Goal: Task Accomplishment & Management: Manage account settings

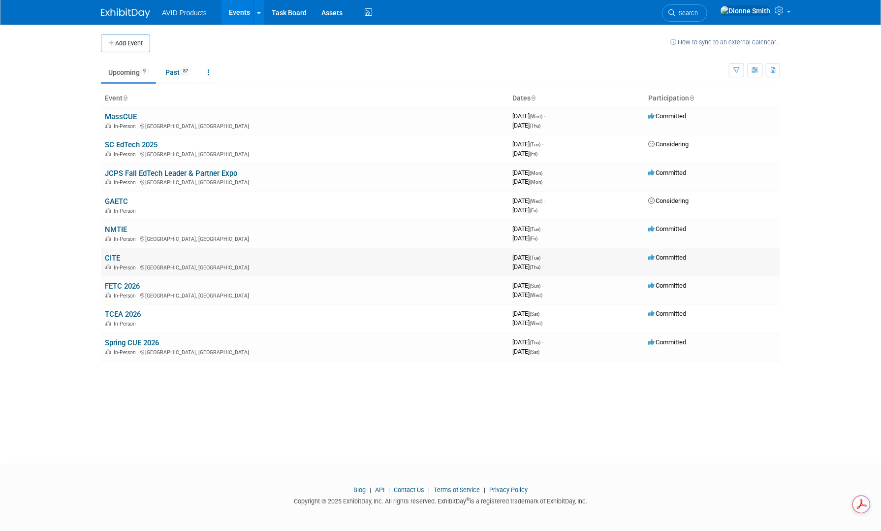
click at [110, 254] on link "CITE" at bounding box center [112, 258] width 15 height 9
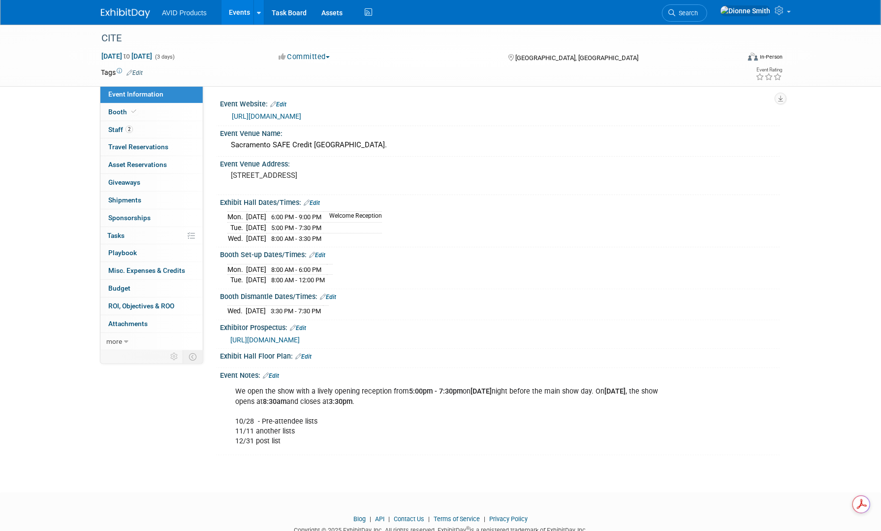
click at [277, 375] on link "Edit" at bounding box center [271, 375] width 16 height 7
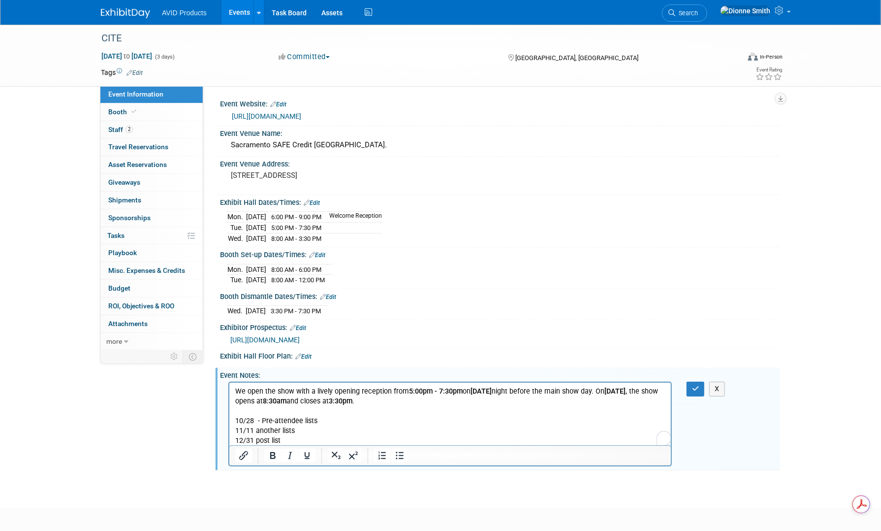
click at [311, 440] on p "We open the show with a lively opening reception from 5:00pm - 7:30pm [DATE] ni…" at bounding box center [450, 416] width 430 height 59
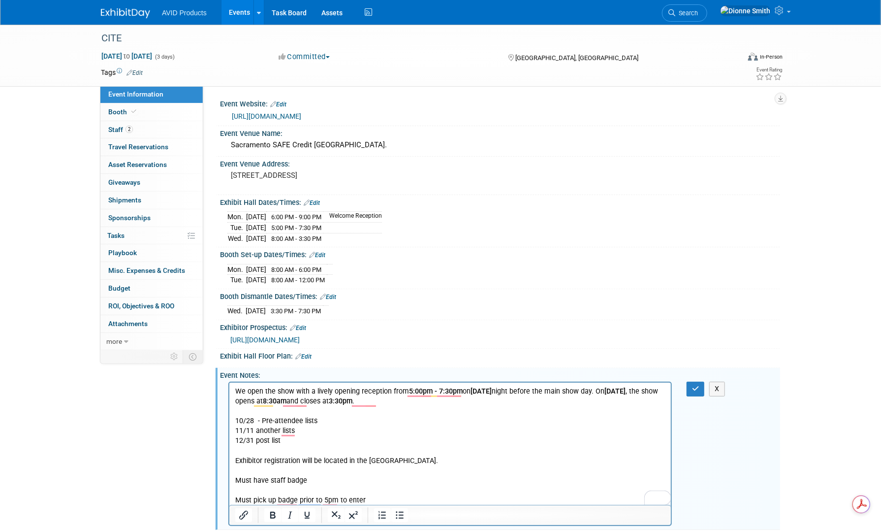
click at [367, 502] on p "Must pick up badge prior to 5pm to enter" at bounding box center [450, 500] width 430 height 10
click at [381, 509] on p "To enrich screen reader interactions, please activate Accessibility in Grammarl…" at bounding box center [450, 509] width 430 height 10
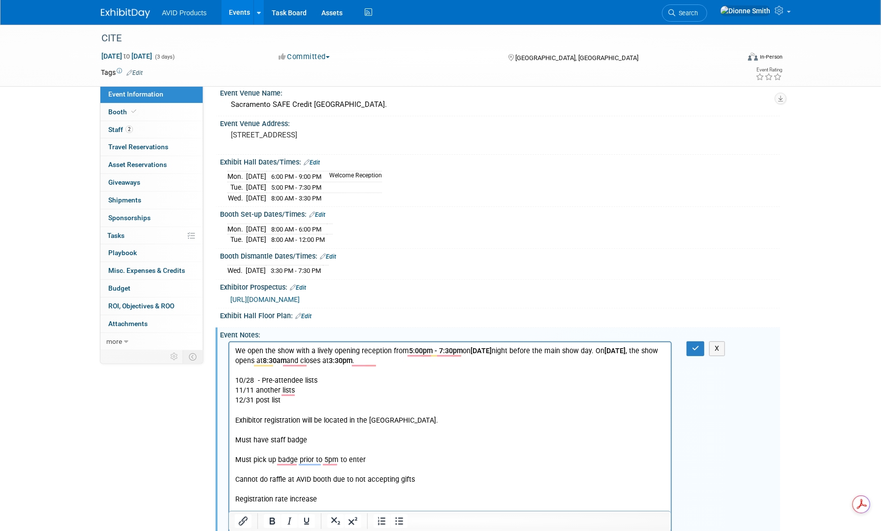
scroll to position [50, 0]
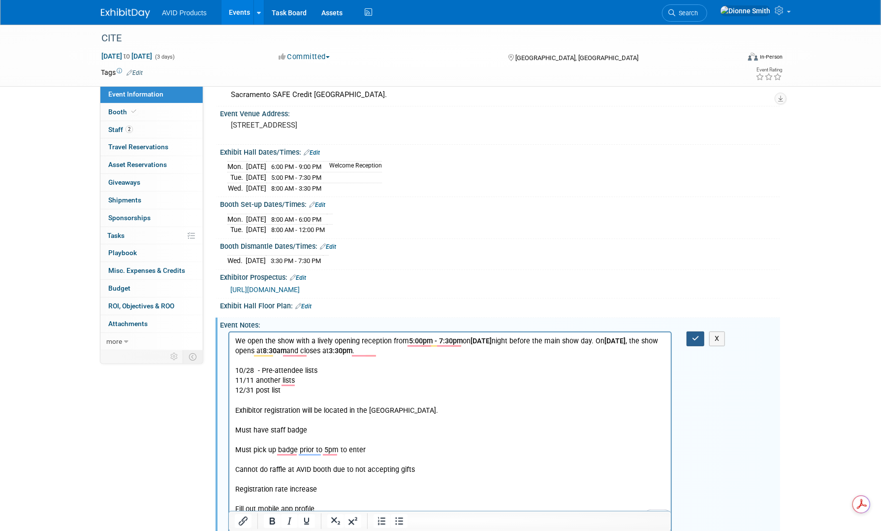
click at [694, 335] on icon "button" at bounding box center [695, 338] width 7 height 7
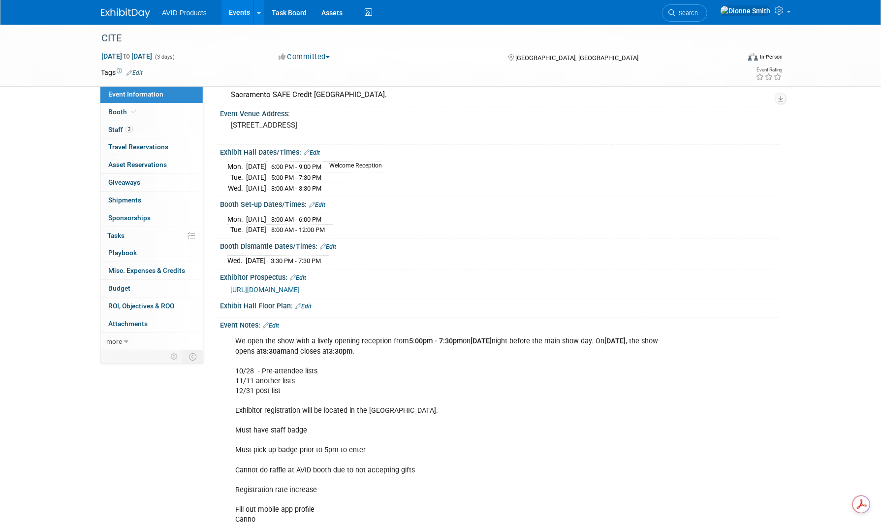
click at [277, 322] on link "Edit" at bounding box center [271, 325] width 16 height 7
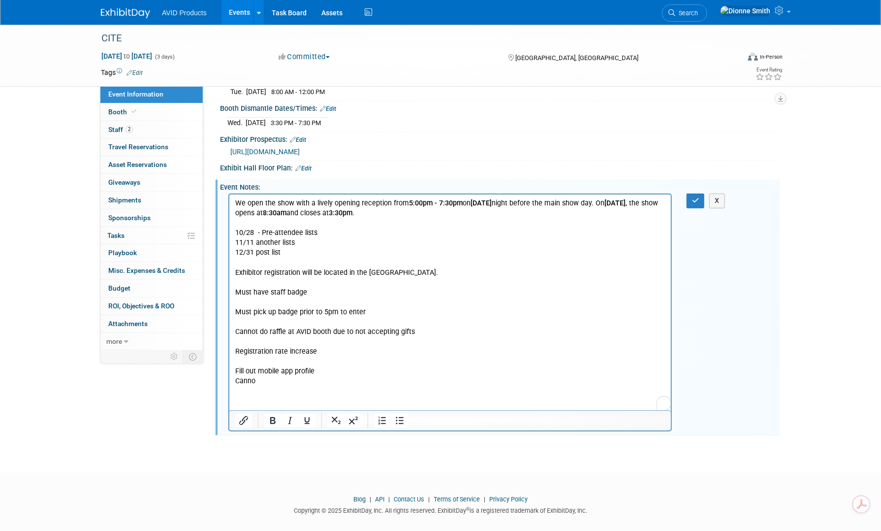
scroll to position [195, 0]
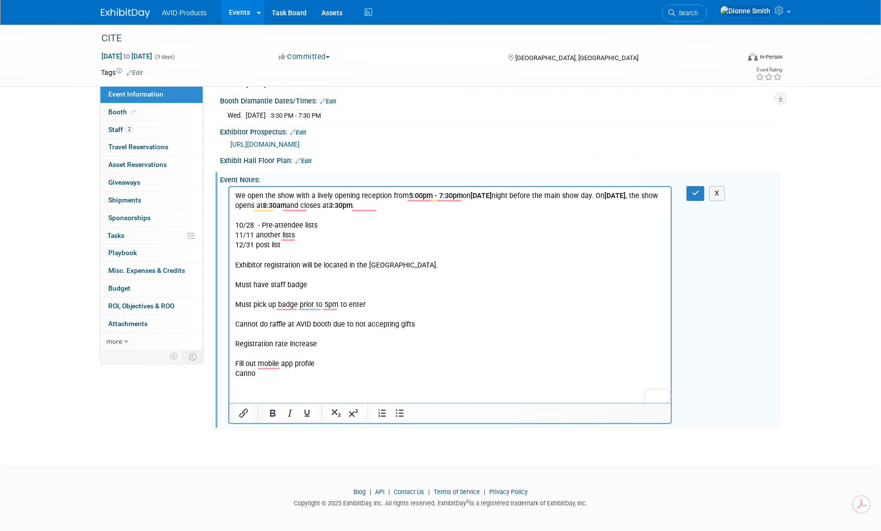
click at [286, 379] on html "We open the show with a lively opening reception from 5:00pm - 7:30pm [DATE] ni…" at bounding box center [450, 283] width 442 height 192
click at [272, 377] on p "We open the show with a lively opening reception from 5:00pm - 7:30pm [DATE] ni…" at bounding box center [450, 285] width 430 height 188
drag, startPoint x: 268, startPoint y: 374, endPoint x: 208, endPoint y: 375, distance: 60.1
click at [229, 375] on html "We open the show with a lively opening reception from 5:00pm - 7:30pm [DATE] ni…" at bounding box center [450, 283] width 442 height 192
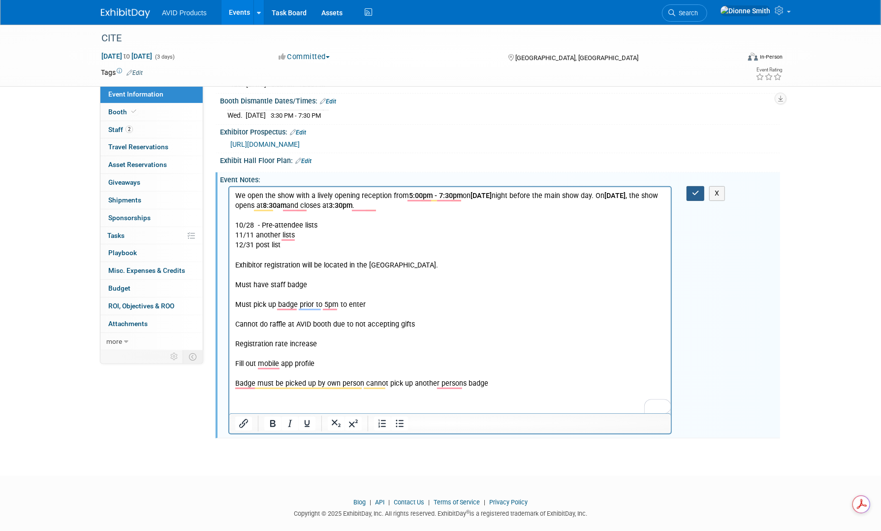
click at [697, 190] on icon "button" at bounding box center [695, 193] width 7 height 7
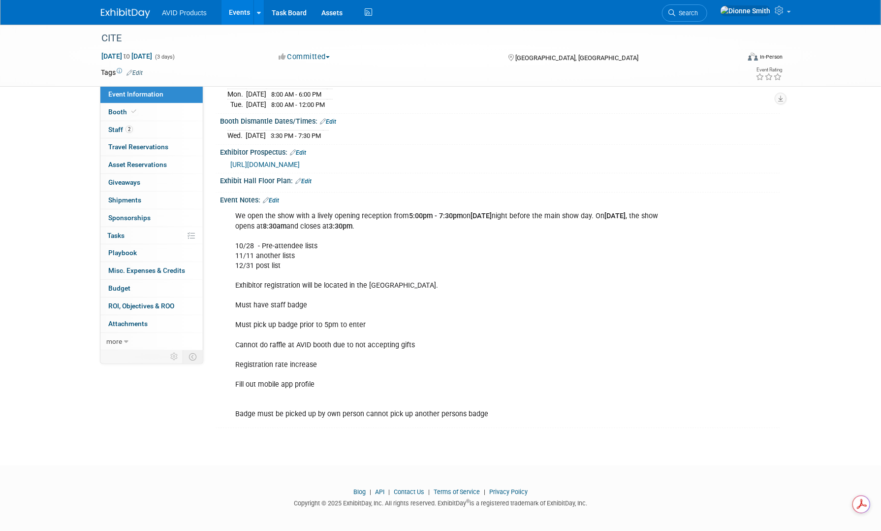
click at [278, 197] on link "Edit" at bounding box center [271, 200] width 16 height 7
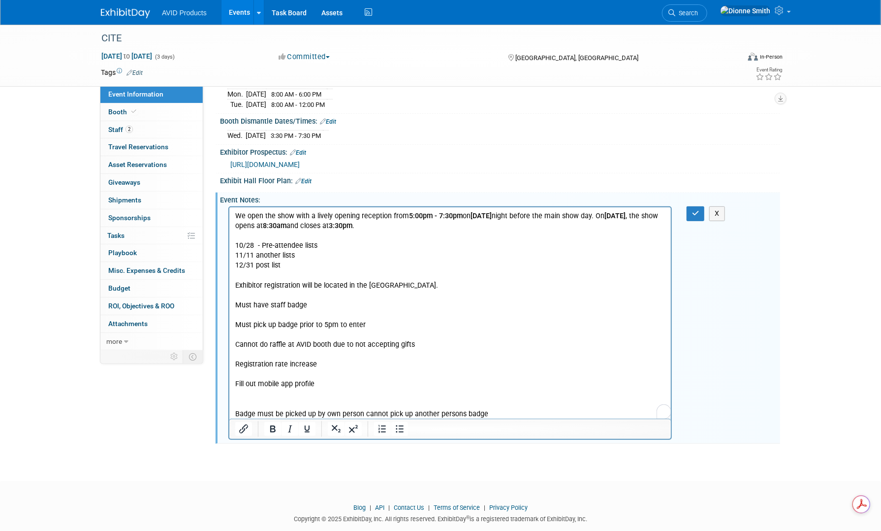
scroll to position [0, 0]
click at [511, 411] on p "We open the show with a lively opening reception from 5:00pm - 7:30pm [DATE] ni…" at bounding box center [450, 315] width 430 height 208
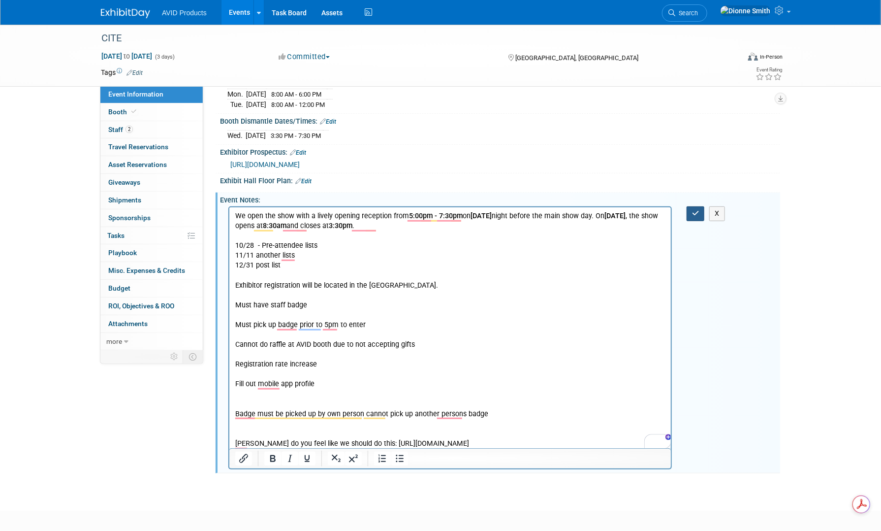
click at [700, 213] on button "button" at bounding box center [696, 213] width 18 height 14
